Goal: Transaction & Acquisition: Purchase product/service

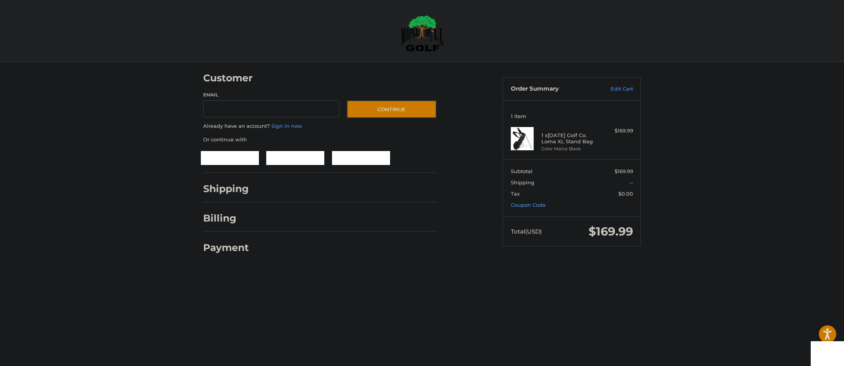
click at [606, 268] on div at bounding box center [422, 268] width 844 height 0
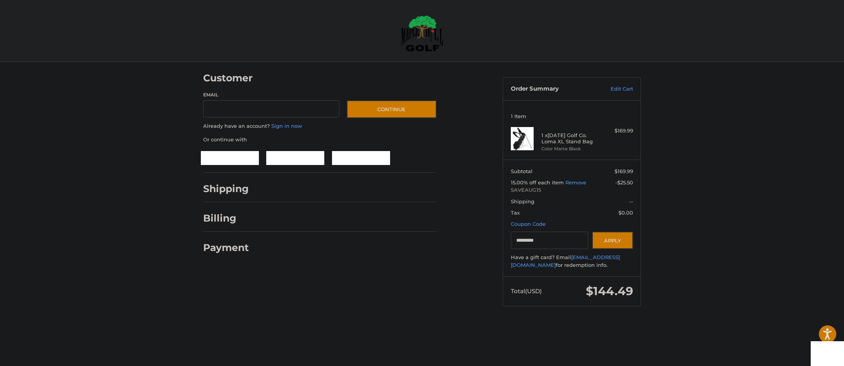
click at [646, 321] on div at bounding box center [422, 321] width 844 height 0
click at [766, 321] on div at bounding box center [422, 321] width 844 height 0
type input "*********"
click at [567, 321] on div at bounding box center [422, 321] width 844 height 0
click at [413, 41] on img at bounding box center [422, 33] width 43 height 36
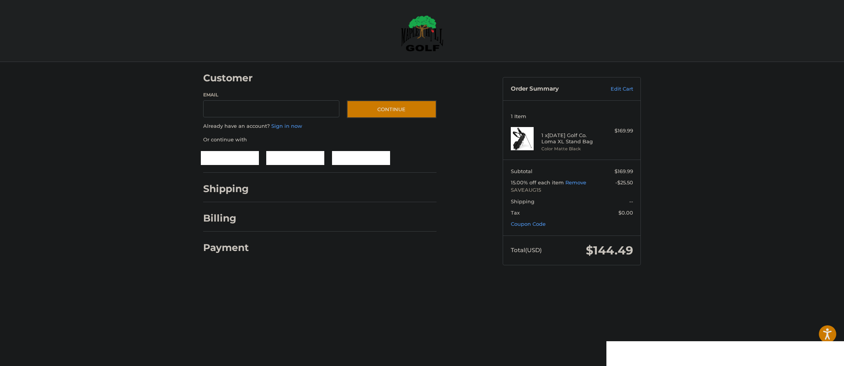
click at [764, 280] on div at bounding box center [422, 280] width 844 height 0
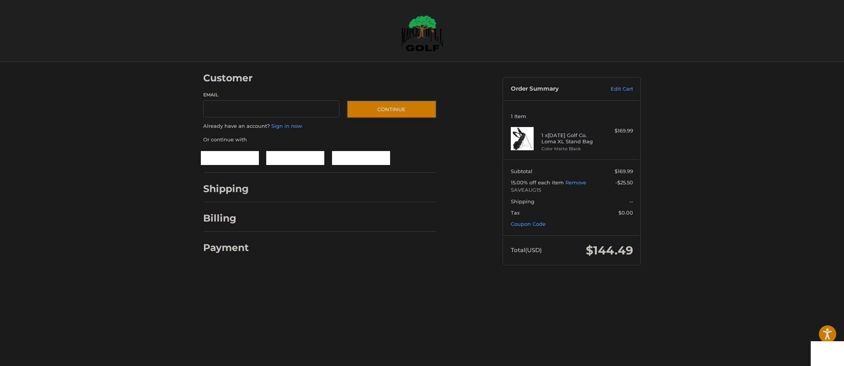
click at [794, 280] on div at bounding box center [422, 280] width 844 height 0
click at [789, 280] on div at bounding box center [422, 280] width 844 height 0
click at [829, 280] on div at bounding box center [422, 280] width 844 height 0
